Goal: Task Accomplishment & Management: Manage account settings

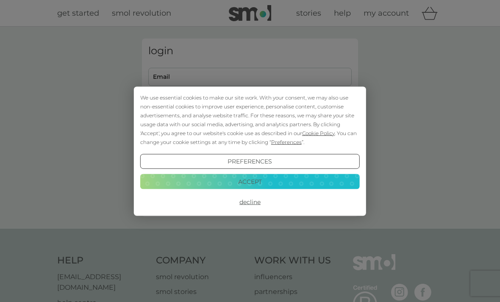
click at [304, 181] on button "Accept" at bounding box center [250, 181] width 220 height 15
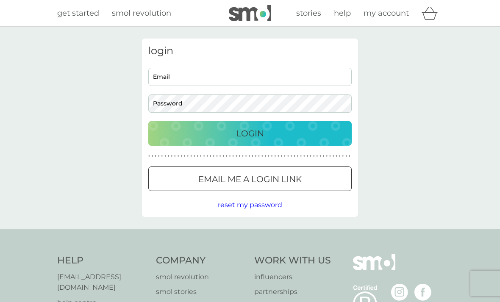
click at [289, 79] on input "Email" at bounding box center [250, 77] width 204 height 18
type input "[EMAIL_ADDRESS][DOMAIN_NAME]"
click at [250, 133] on button "Login" at bounding box center [250, 133] width 204 height 25
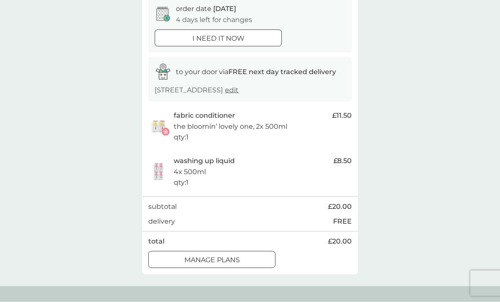
scroll to position [90, 0]
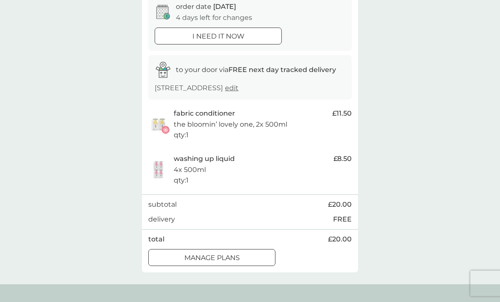
click at [260, 256] on div "manage plans" at bounding box center [212, 258] width 126 height 11
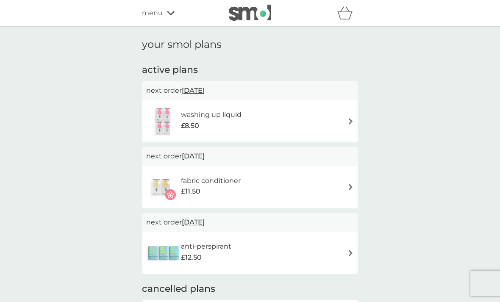
click at [342, 187] on div "fabric conditioner £11.50" at bounding box center [250, 188] width 208 height 30
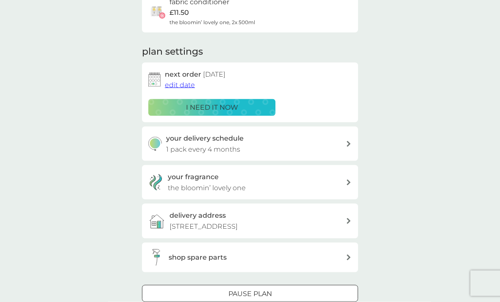
scroll to position [81, 0]
click at [300, 290] on div "Pause plan" at bounding box center [249, 293] width 215 height 11
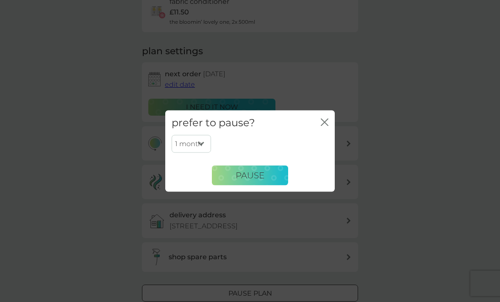
click at [197, 153] on select "1 month 2 months 3 months 4 months 5 months 6 months" at bounding box center [191, 144] width 39 height 18
select select "6"
click at [269, 186] on button "Pause" at bounding box center [250, 175] width 76 height 20
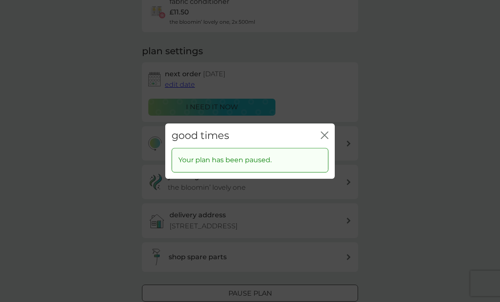
click at [326, 139] on icon "close" at bounding box center [325, 135] width 8 height 8
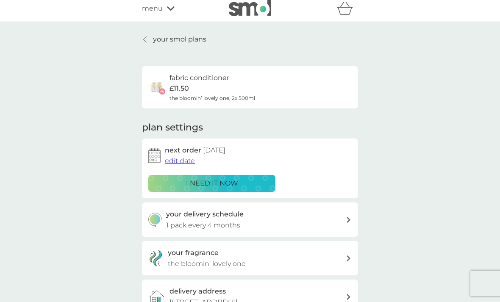
scroll to position [2, 0]
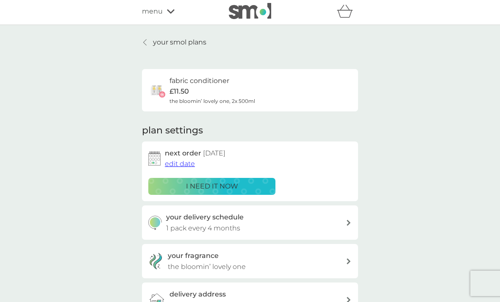
click at [147, 45] on div at bounding box center [145, 42] width 6 height 7
